Goal: Task Accomplishment & Management: Manage account settings

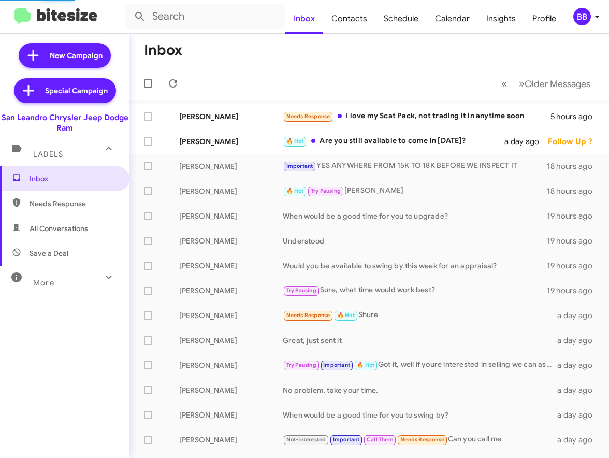
click at [583, 15] on div "BB" at bounding box center [582, 17] width 18 height 18
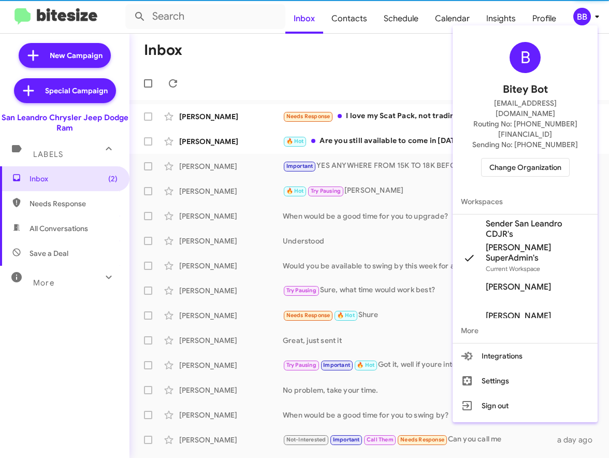
click at [519, 159] on span "Change Organization" at bounding box center [526, 168] width 72 height 18
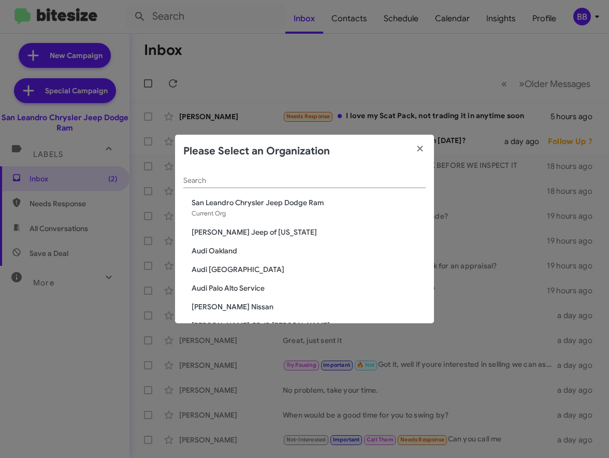
click at [216, 179] on input "Search" at bounding box center [304, 181] width 242 height 8
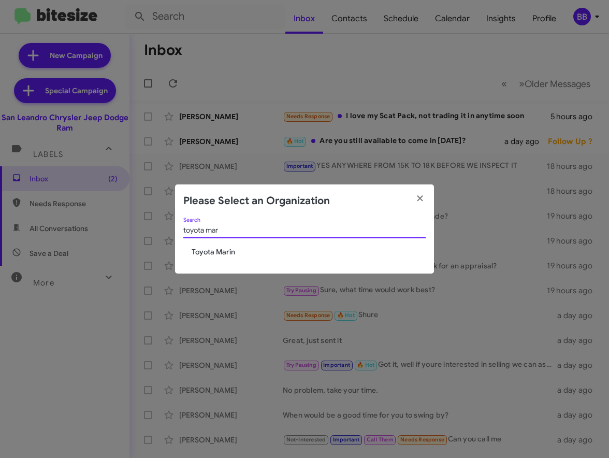
type input "toyota mar"
click at [213, 253] on span "Toyota Marin" at bounding box center [309, 252] width 234 height 10
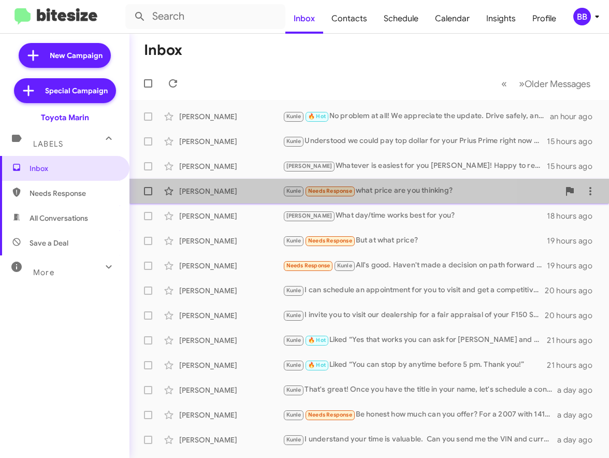
click at [234, 194] on div "[PERSON_NAME]" at bounding box center [231, 191] width 104 height 10
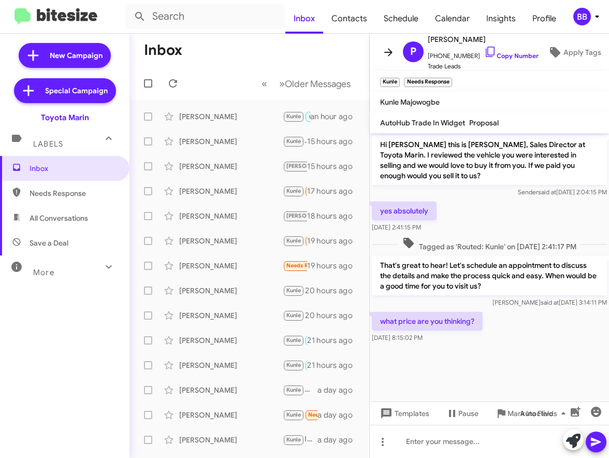
click at [388, 54] on icon at bounding box center [388, 52] width 12 height 12
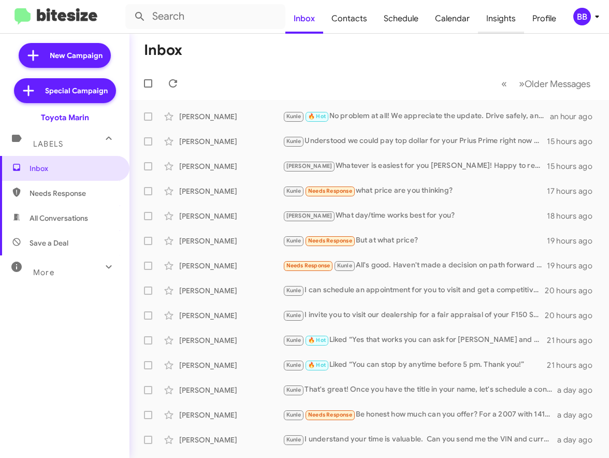
click at [499, 11] on span "Insights" at bounding box center [501, 19] width 46 height 30
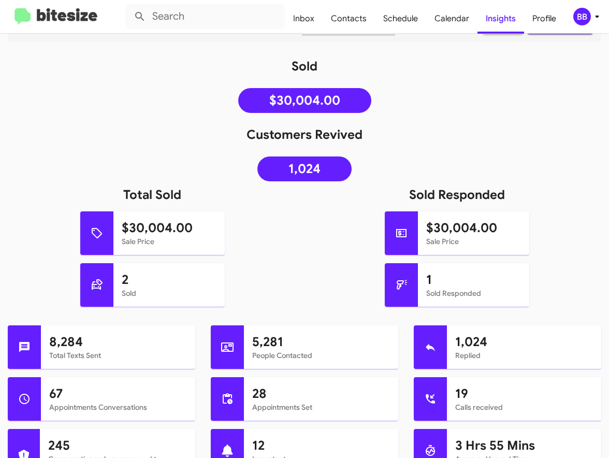
scroll to position [148, 0]
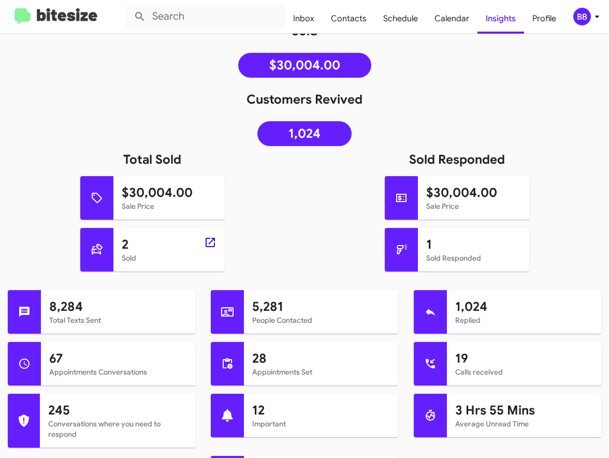
click at [212, 244] on icon at bounding box center [210, 242] width 12 height 12
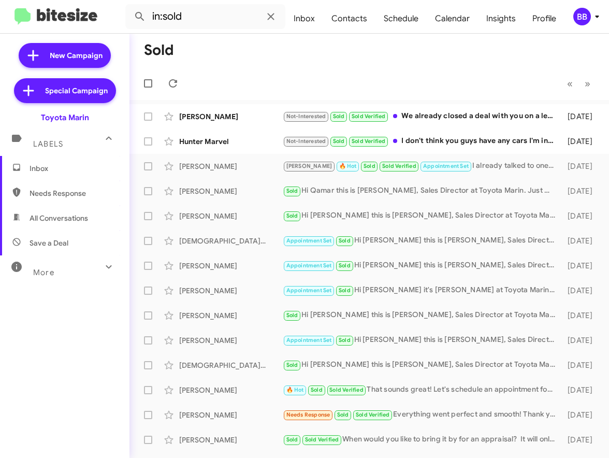
click at [81, 263] on div "More" at bounding box center [54, 268] width 92 height 19
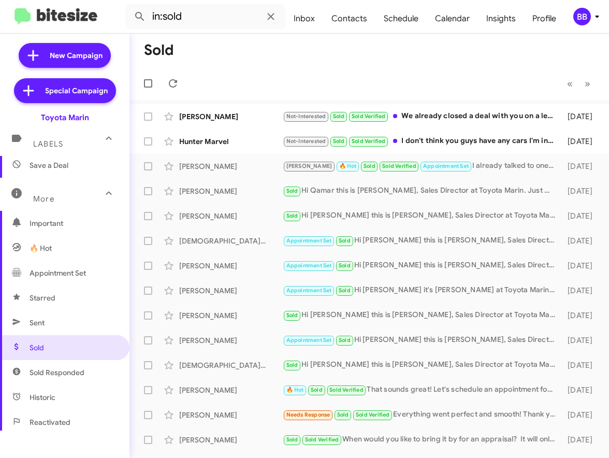
scroll to position [214, 0]
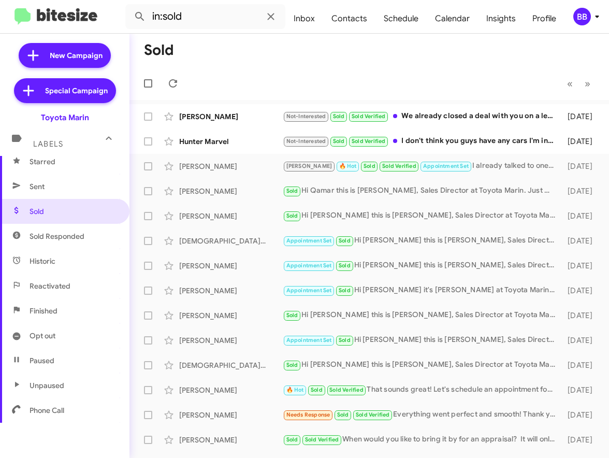
click at [60, 236] on span "Sold Responded" at bounding box center [57, 236] width 55 height 10
type input "in:sold-verified"
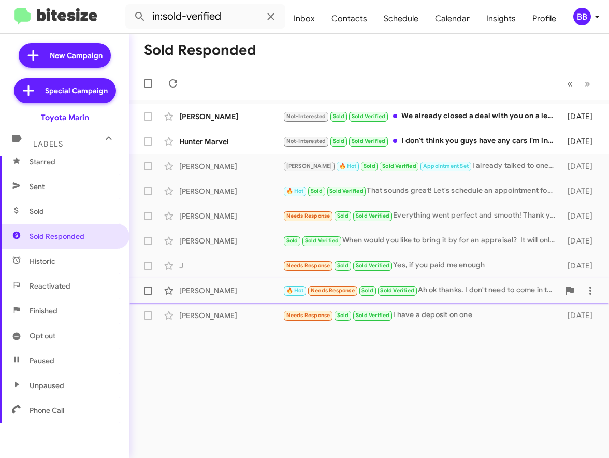
click at [250, 290] on div "Xochitl Lopez" at bounding box center [231, 290] width 104 height 10
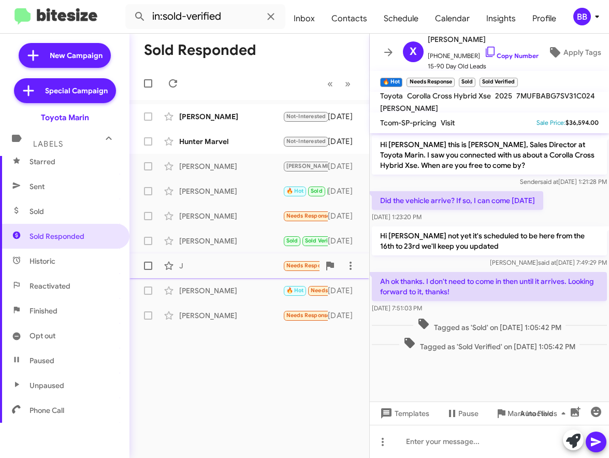
click at [237, 267] on div "J" at bounding box center [231, 266] width 104 height 10
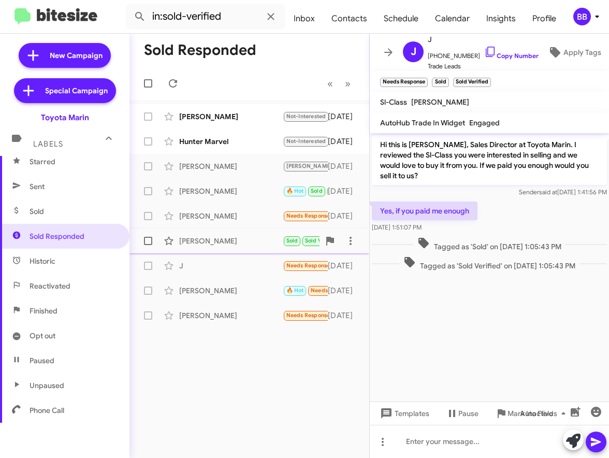
click at [241, 239] on div "Khoa Nguyen" at bounding box center [231, 241] width 104 height 10
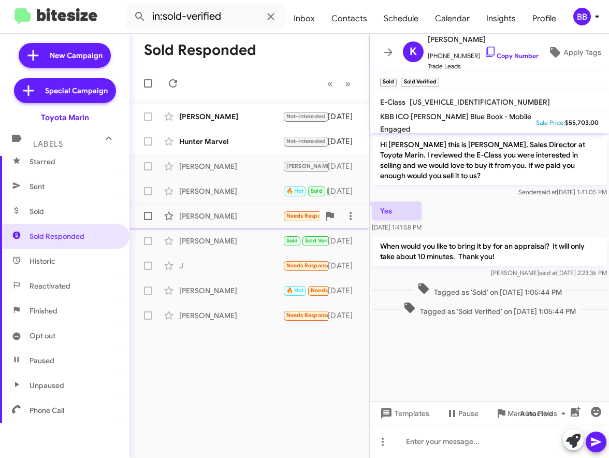
click at [243, 217] on div "Luis Montalvo" at bounding box center [231, 216] width 104 height 10
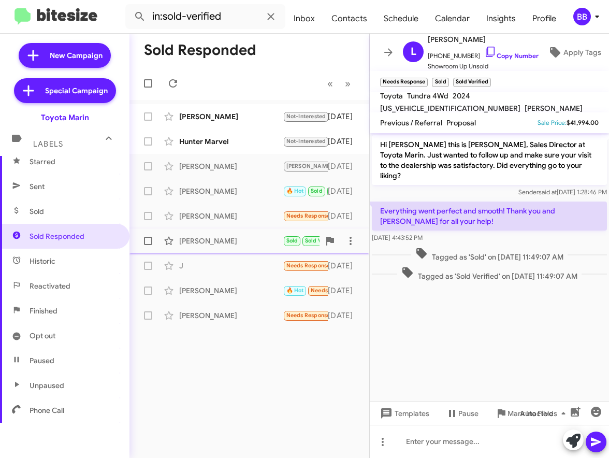
click at [243, 237] on div "Khoa Nguyen" at bounding box center [231, 241] width 104 height 10
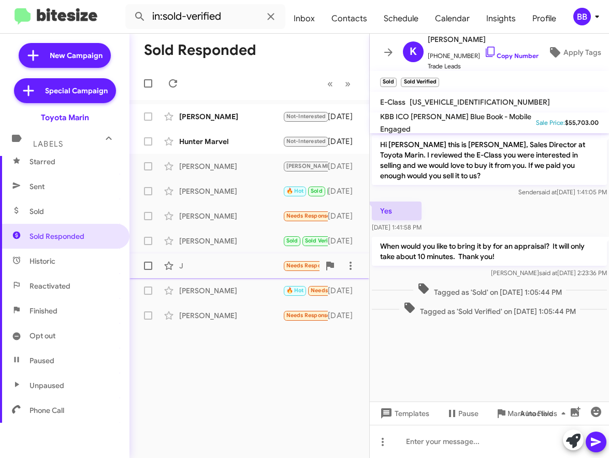
click at [246, 268] on div "J" at bounding box center [231, 266] width 104 height 10
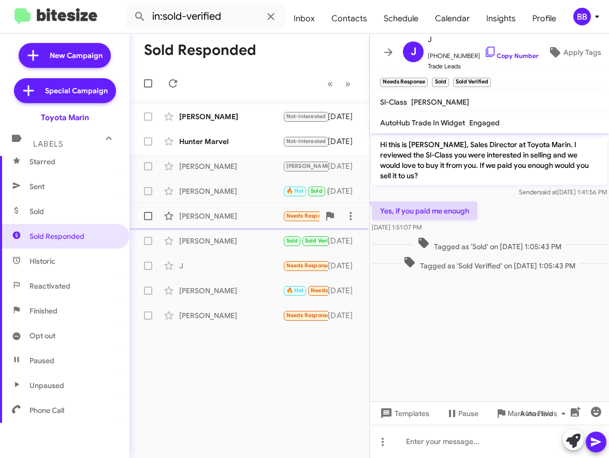
click at [238, 214] on div "Luis Montalvo" at bounding box center [231, 216] width 104 height 10
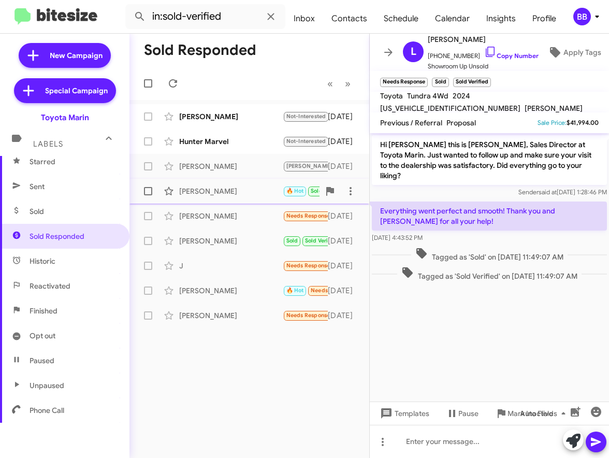
click at [243, 196] on div "Daniel Schindler 🔥 Hot Sold Sold Verified That sounds great! Let's schedule an …" at bounding box center [249, 191] width 223 height 21
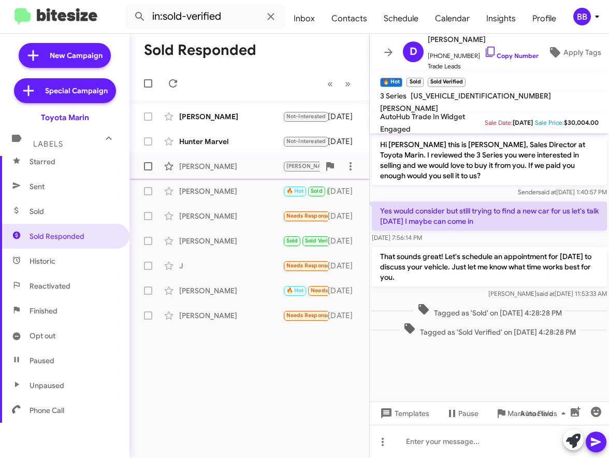
click at [247, 169] on div "Son Nguyen" at bounding box center [231, 166] width 104 height 10
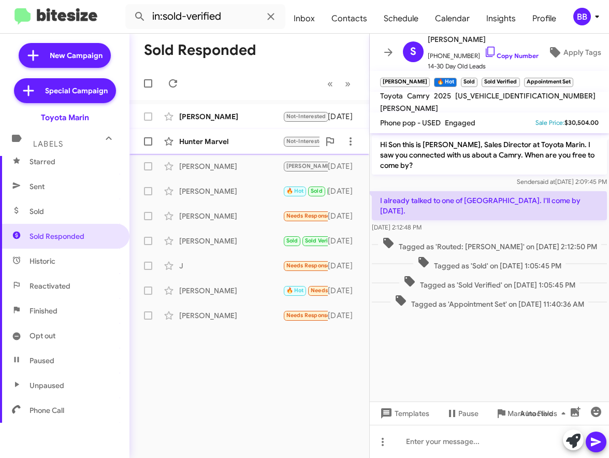
click at [237, 145] on div "Hunter Marvel" at bounding box center [231, 141] width 104 height 10
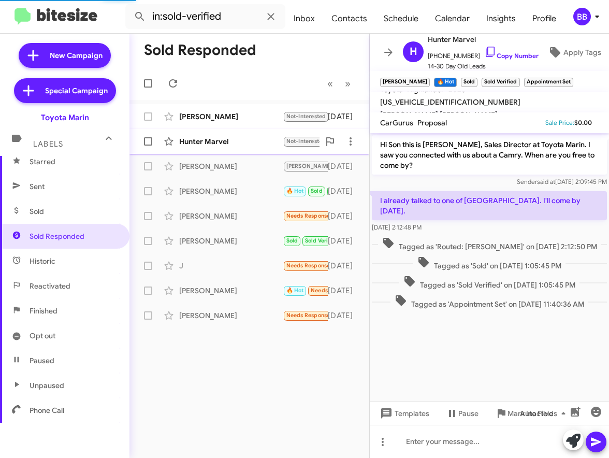
scroll to position [42, 0]
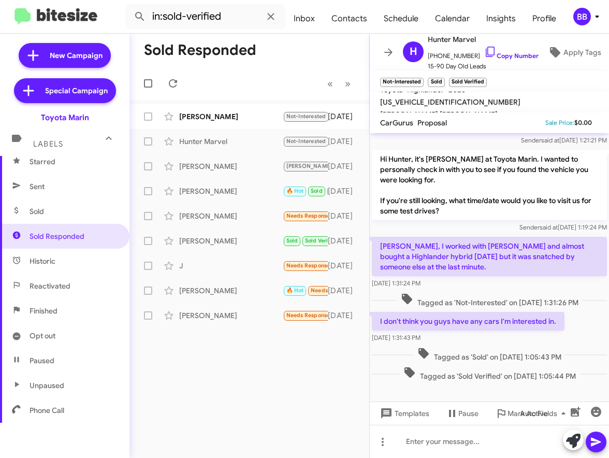
click at [480, 252] on p "Nathan, I worked with Payne and almost bought a Highlander hybrid last Friday b…" at bounding box center [489, 256] width 235 height 39
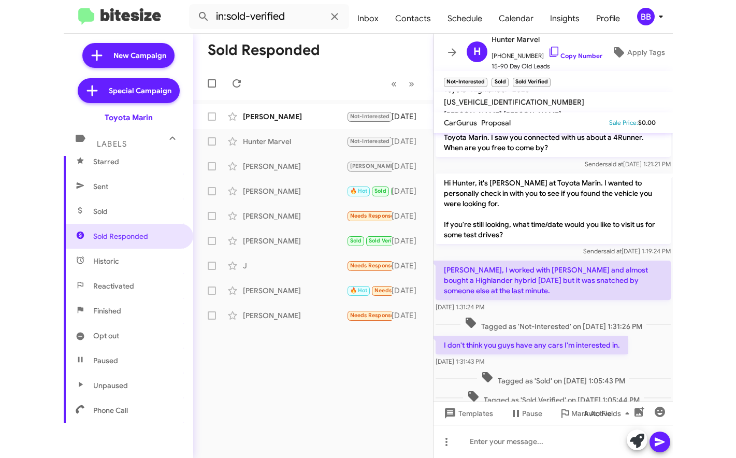
scroll to position [0, 0]
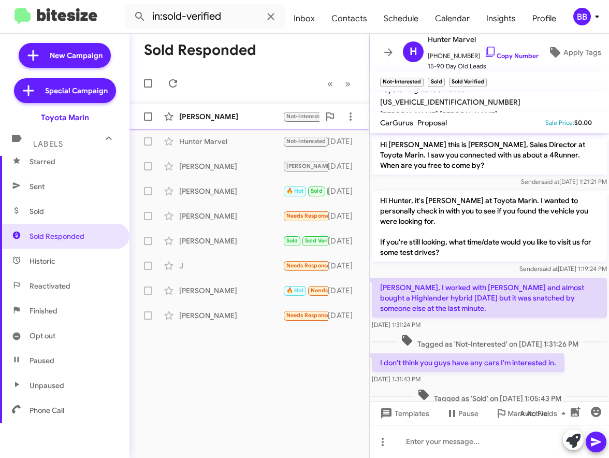
click at [234, 122] on div "Susan Fey Not-Interested Sold Sold Verified We already closed a deal with you o…" at bounding box center [249, 116] width 223 height 21
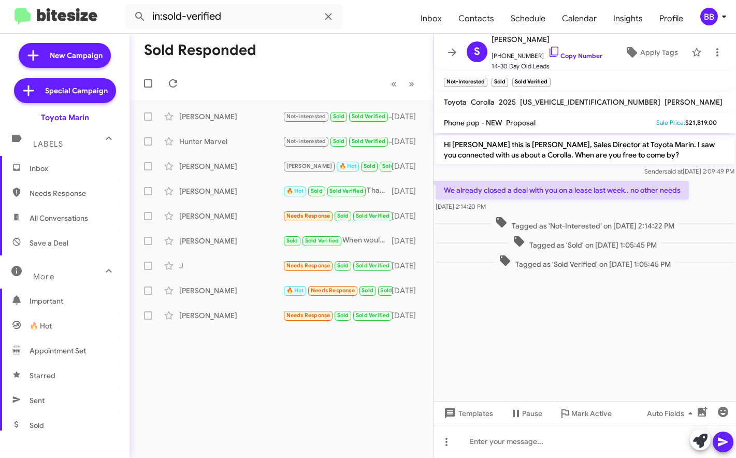
click at [53, 171] on span "Inbox" at bounding box center [74, 168] width 88 height 10
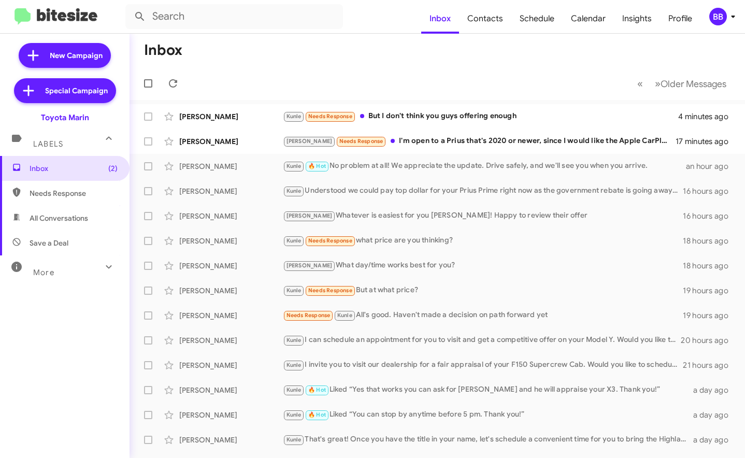
click at [721, 14] on div "BB" at bounding box center [718, 17] width 18 height 18
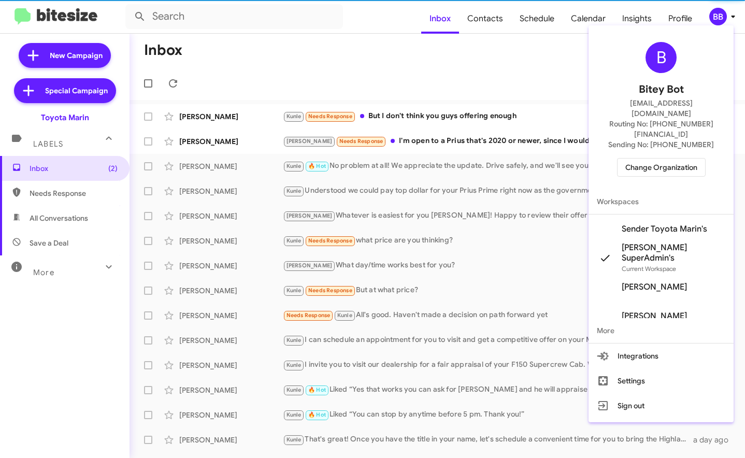
click at [669, 159] on span "Change Organization" at bounding box center [661, 168] width 72 height 18
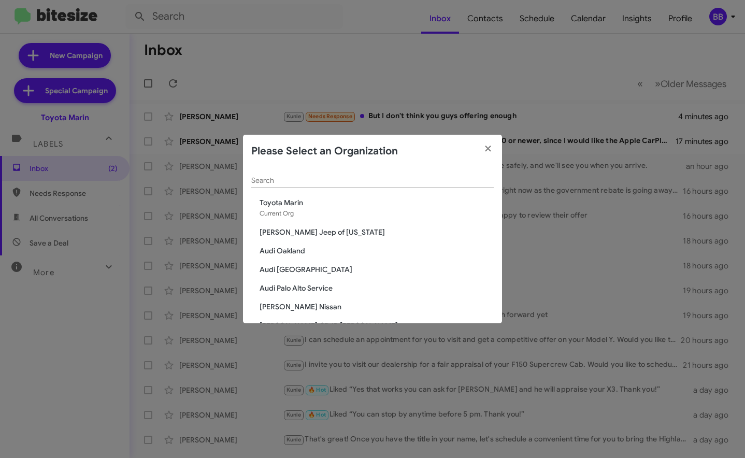
click at [315, 180] on input "Search" at bounding box center [372, 181] width 242 height 8
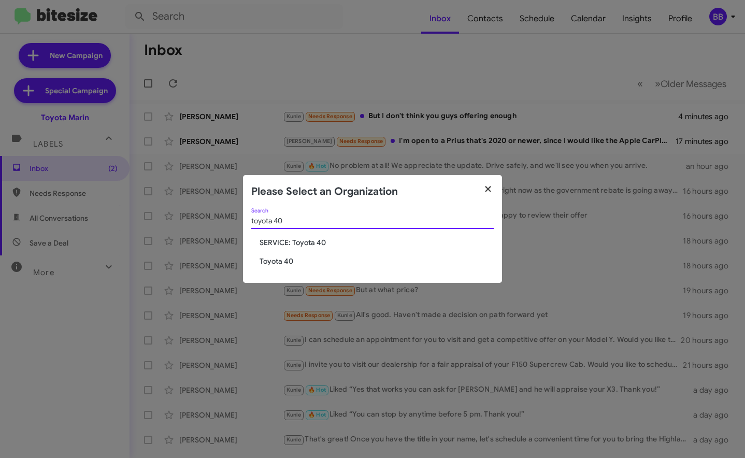
type input "toyota 40"
click at [488, 194] on icon "button" at bounding box center [488, 188] width 12 height 9
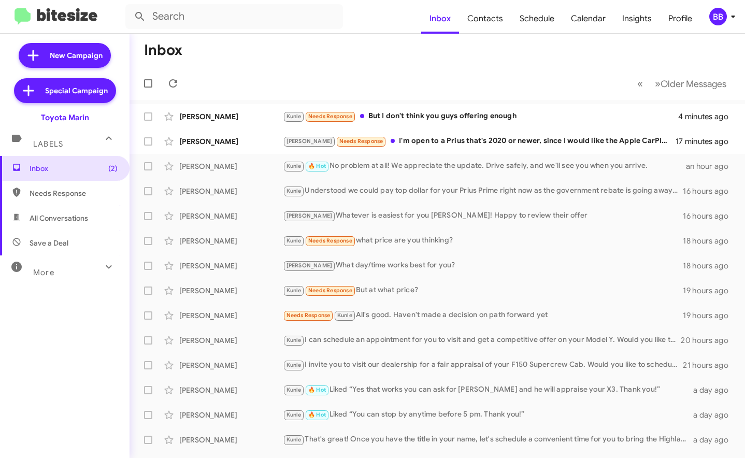
click at [716, 21] on div "BB" at bounding box center [718, 17] width 18 height 18
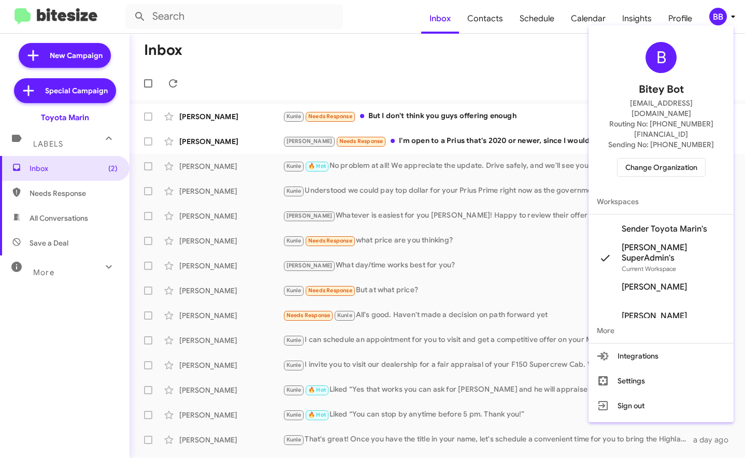
click at [642, 159] on span "Change Organization" at bounding box center [661, 168] width 72 height 18
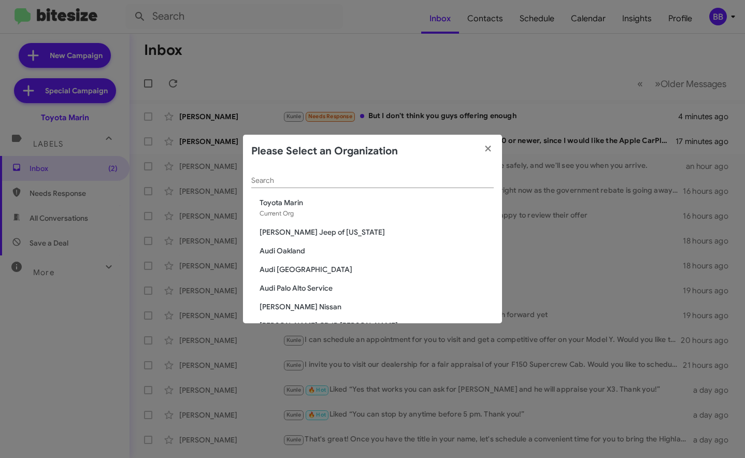
click at [287, 176] on div "Search" at bounding box center [372, 178] width 242 height 20
click at [283, 178] on input "Search" at bounding box center [372, 181] width 242 height 8
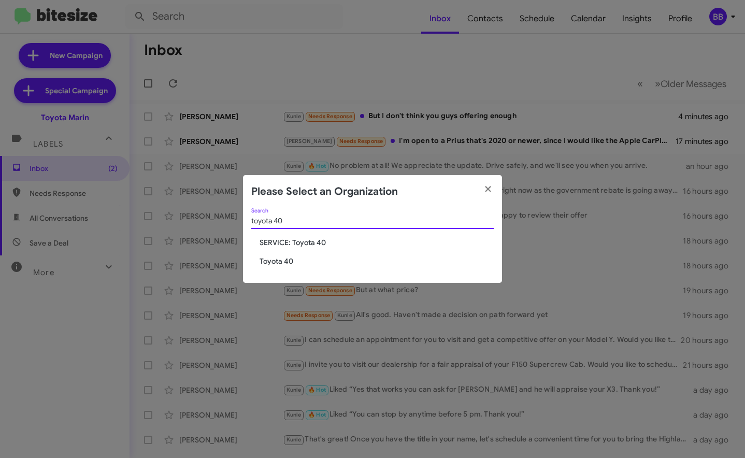
type input "toyota 40"
click at [272, 262] on span "Toyota 40" at bounding box center [377, 261] width 234 height 10
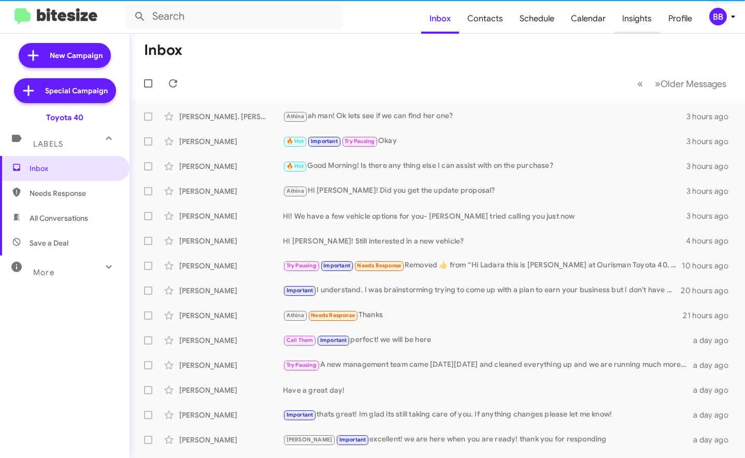
click at [637, 23] on span "Insights" at bounding box center [637, 19] width 46 height 30
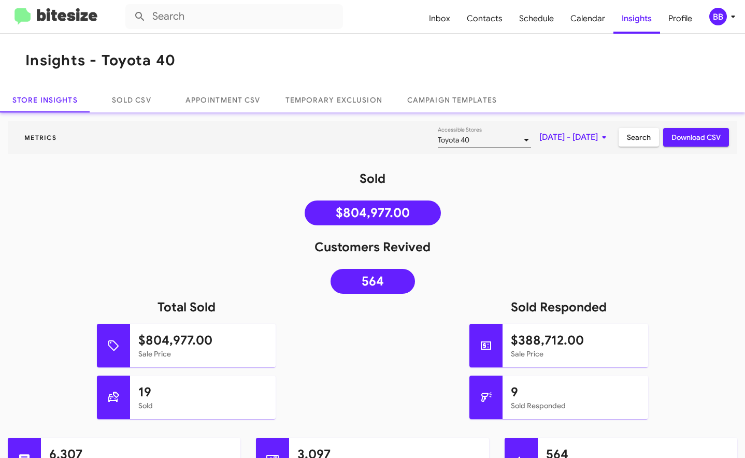
click at [559, 139] on span "[DATE] - [DATE]" at bounding box center [574, 137] width 71 height 19
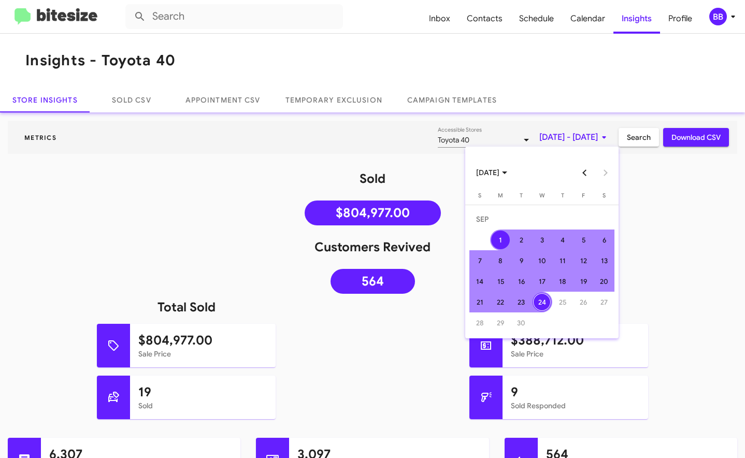
click at [587, 168] on button "Previous month" at bounding box center [585, 172] width 21 height 21
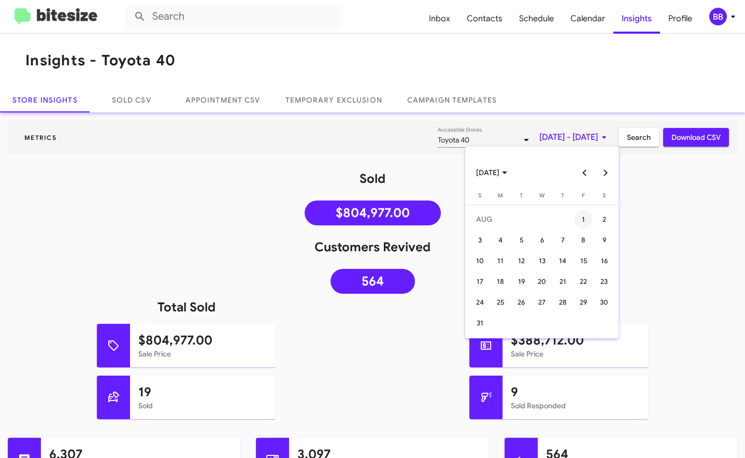
click at [581, 215] on div "1" at bounding box center [583, 219] width 19 height 19
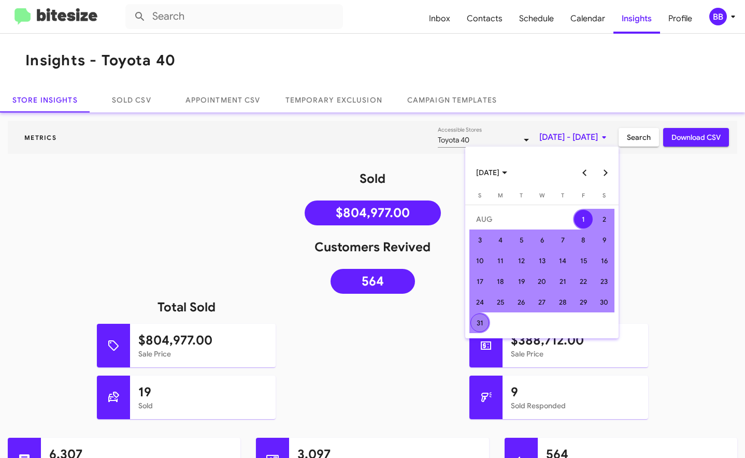
click at [477, 321] on div "31" at bounding box center [479, 322] width 19 height 19
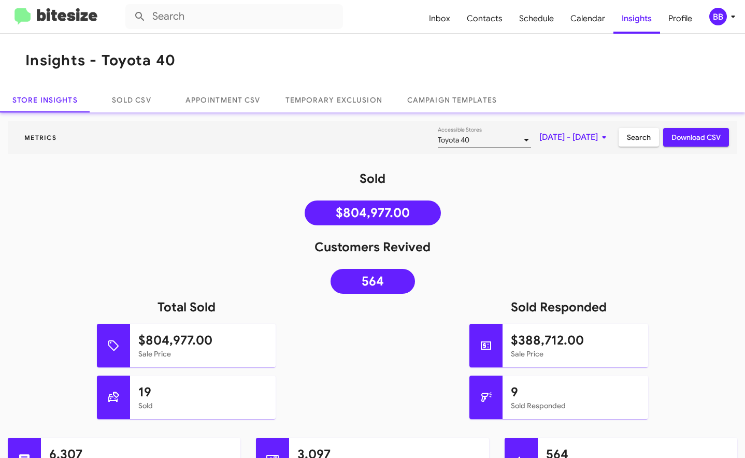
click at [628, 142] on span "Search" at bounding box center [639, 137] width 24 height 19
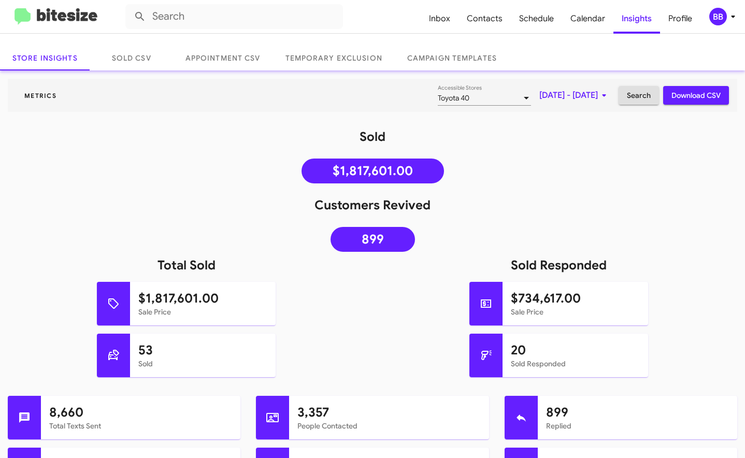
scroll to position [24, 0]
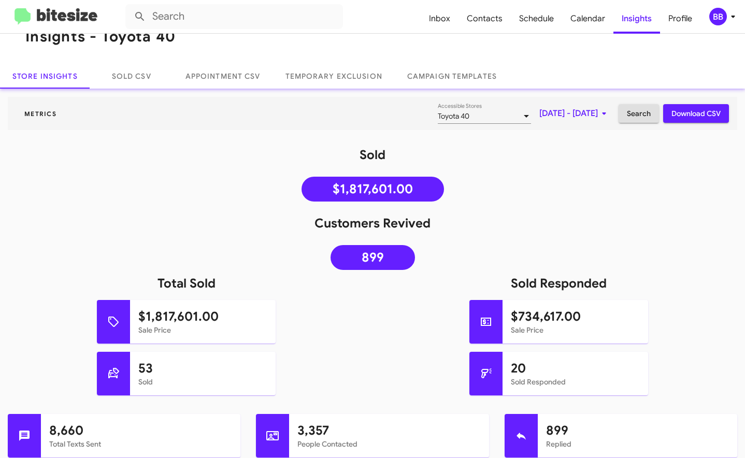
click at [722, 23] on div "BB" at bounding box center [718, 17] width 18 height 18
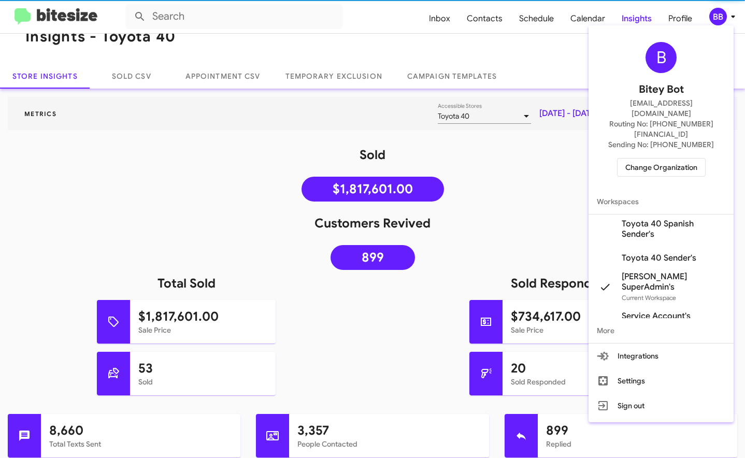
click at [641, 159] on span "Change Organization" at bounding box center [661, 168] width 72 height 18
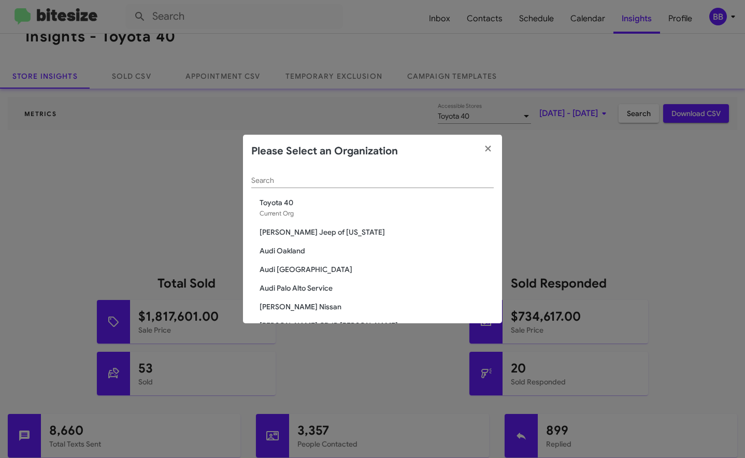
click at [283, 180] on input "Search" at bounding box center [372, 181] width 242 height 8
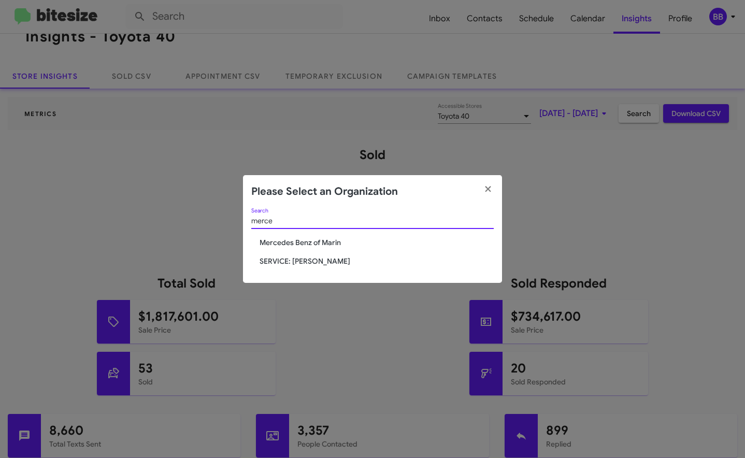
type input "merce"
click at [291, 243] on span "Mercedes Benz of Marin" at bounding box center [377, 242] width 234 height 10
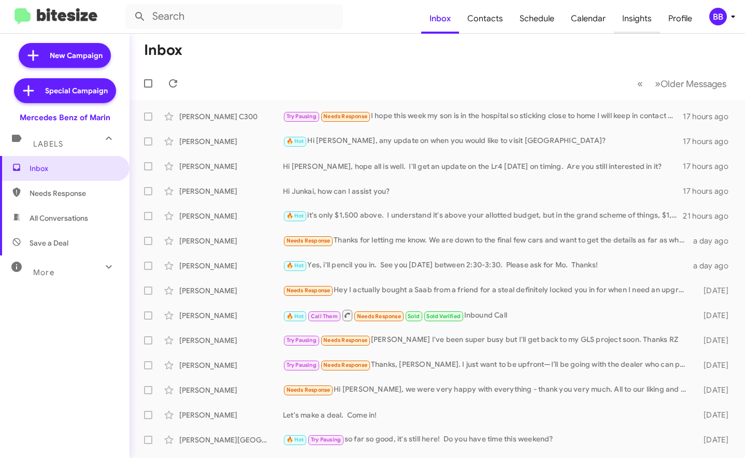
click at [642, 21] on span "Insights" at bounding box center [637, 19] width 46 height 30
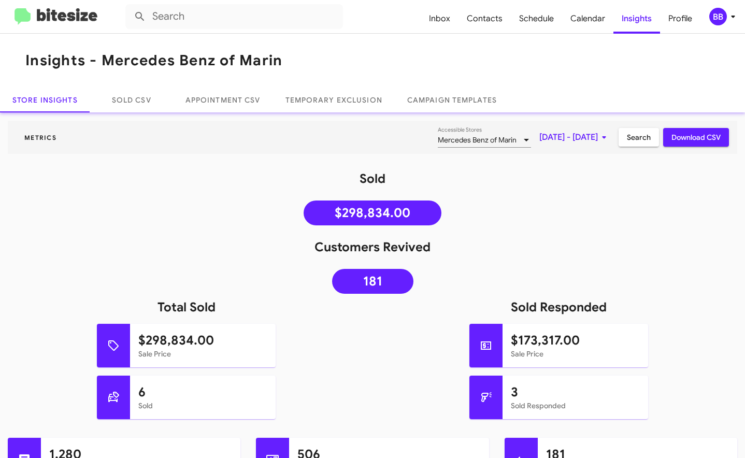
click at [539, 137] on span "[DATE] - [DATE]" at bounding box center [574, 137] width 71 height 19
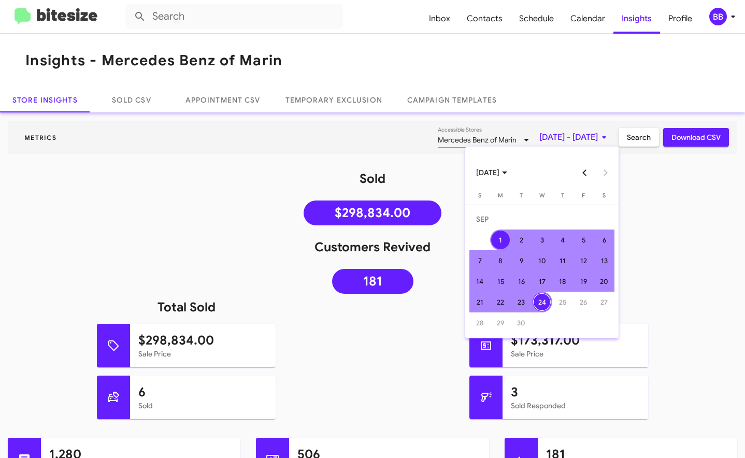
click at [586, 176] on button "Previous month" at bounding box center [585, 172] width 21 height 21
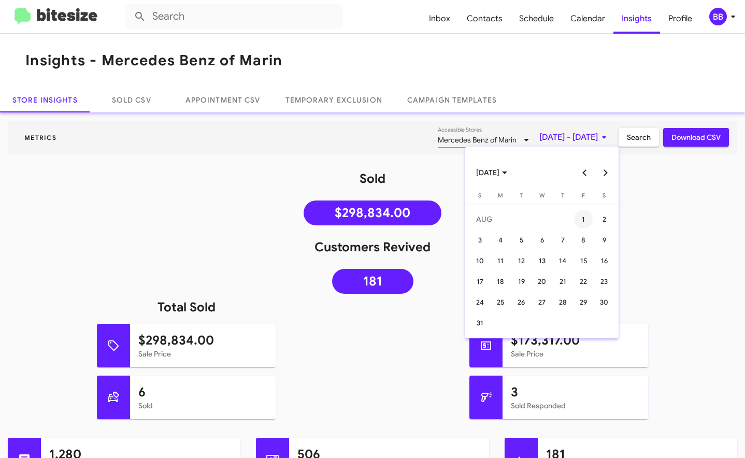
click at [585, 221] on div "1" at bounding box center [583, 219] width 19 height 19
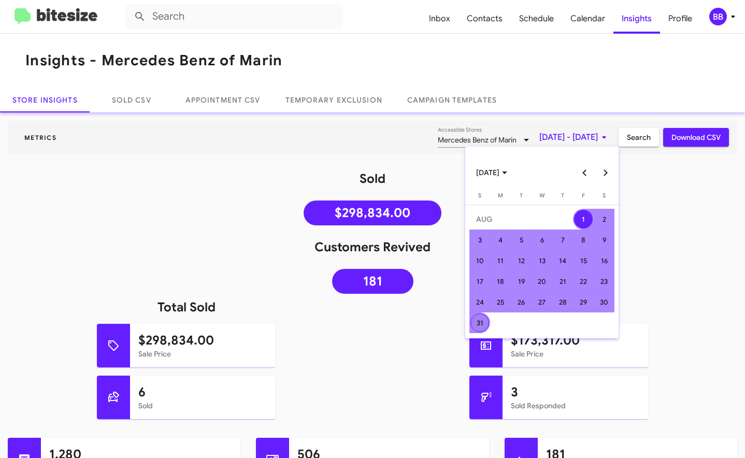
click at [486, 319] on div "31" at bounding box center [479, 322] width 19 height 19
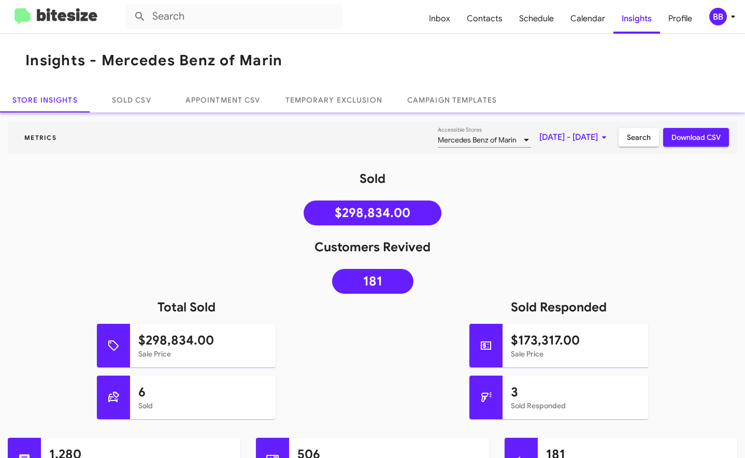
click at [634, 138] on span "Search" at bounding box center [639, 137] width 24 height 19
click at [719, 15] on div "BB" at bounding box center [718, 17] width 18 height 18
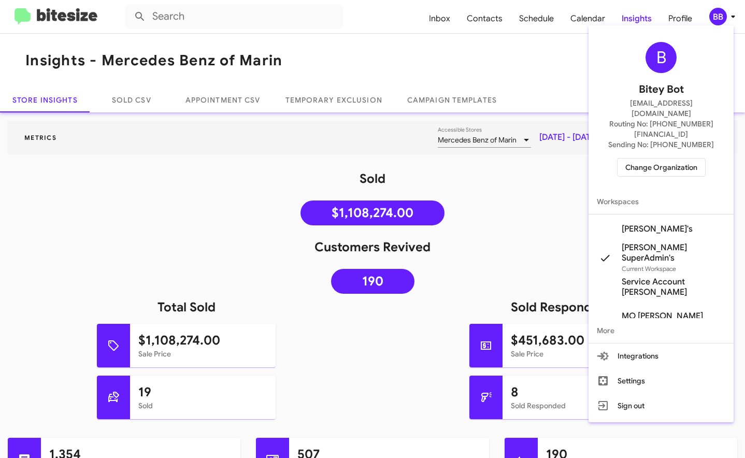
click at [661, 159] on span "Change Organization" at bounding box center [661, 168] width 72 height 18
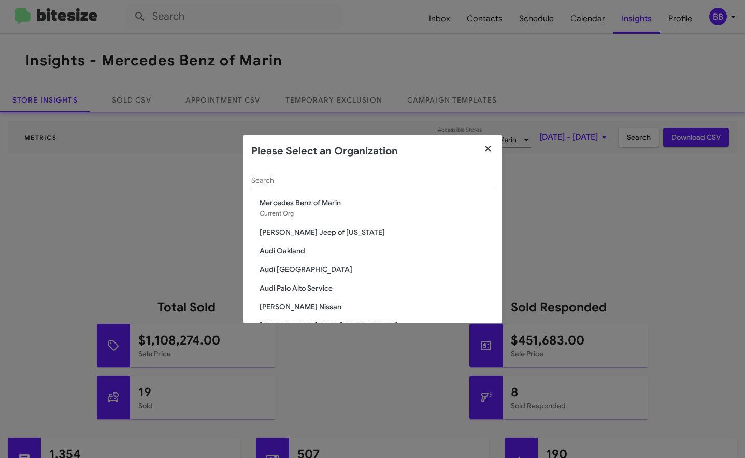
click at [490, 148] on icon "button" at bounding box center [488, 149] width 6 height 6
